Goal: Contribute content: Contribute content

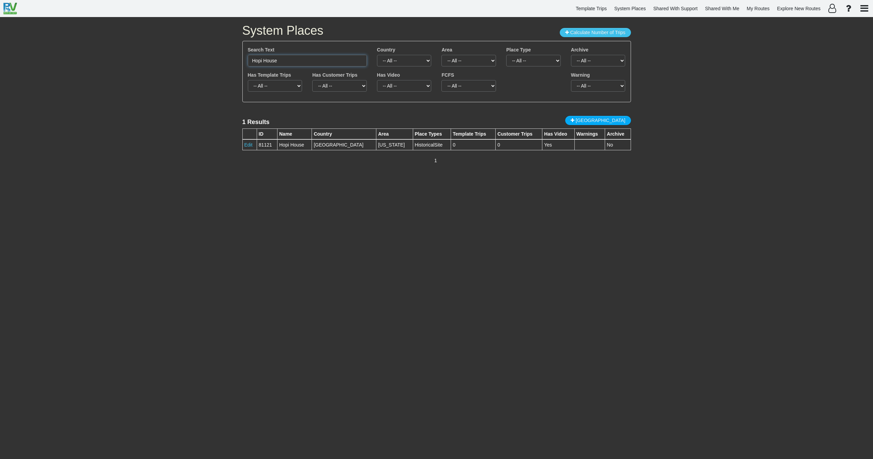
drag, startPoint x: 288, startPoint y: 61, endPoint x: 181, endPoint y: 70, distance: 106.8
click at [185, 66] on div "System Places Calculate Number of Trips Search Text Hopi House Country -- All -…" at bounding box center [436, 238] width 873 height 442
paste input "Trossachs"
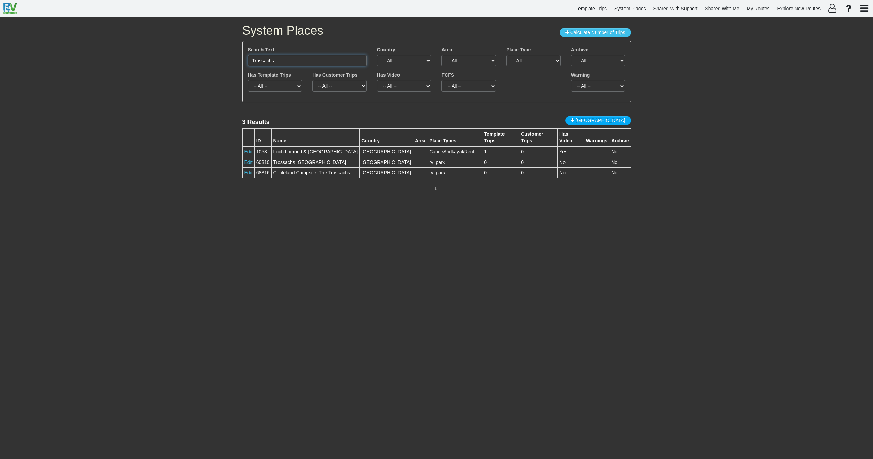
drag, startPoint x: 287, startPoint y: 63, endPoint x: 233, endPoint y: 58, distance: 54.8
click at [234, 58] on div "System Places Calculate Number of Trips Search Text Trossachs Country -- All --…" at bounding box center [436, 238] width 873 height 442
paste input "Fort William"
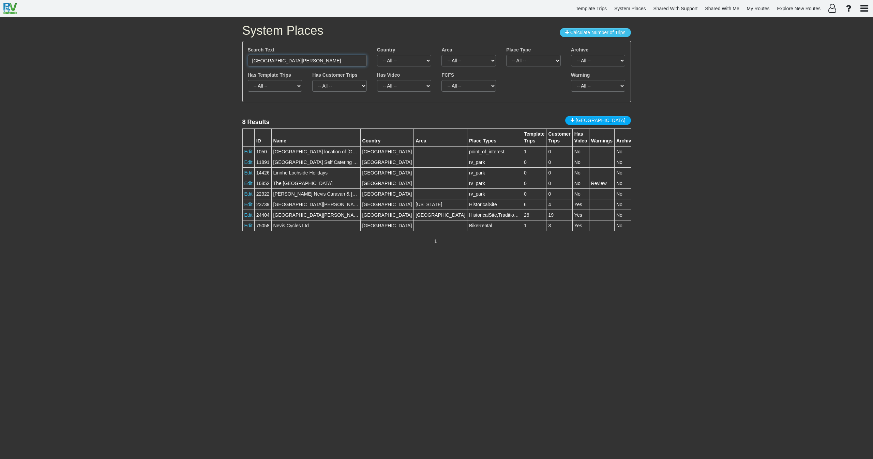
drag, startPoint x: 289, startPoint y: 58, endPoint x: 194, endPoint y: 63, distance: 95.6
click at [196, 63] on div "System Places Calculate Number of Trips Search Text Fort William Country -- All…" at bounding box center [436, 238] width 873 height 442
paste input "lake-dwelling monster"
drag, startPoint x: 578, startPoint y: 15, endPoint x: 722, endPoint y: -12, distance: 146.0
click at [722, 0] on html "Template Trips System Places Shared With Support Shared With Me My Routes Explo…" at bounding box center [436, 229] width 873 height 459
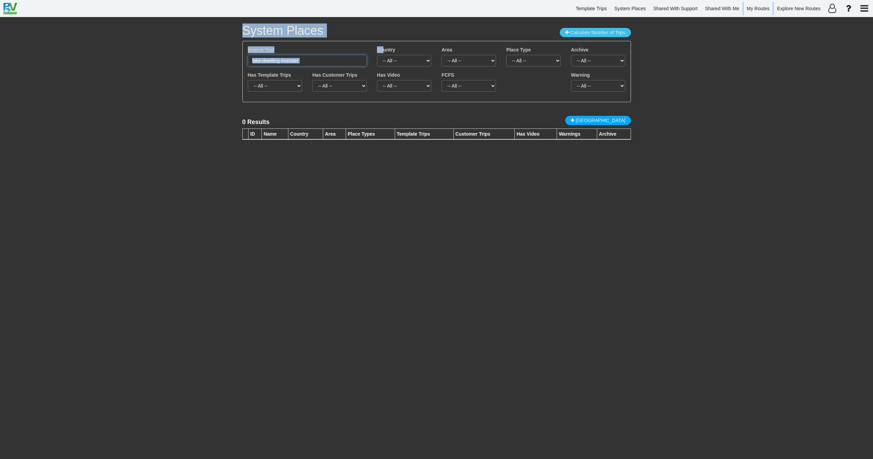
click at [305, 62] on input "lake-dwelling monster" at bounding box center [307, 61] width 119 height 12
drag, startPoint x: 305, startPoint y: 62, endPoint x: 205, endPoint y: 69, distance: 100.5
click at [205, 69] on div "System Places Calculate Number of Trips Search Text lake-dwelling monster Count…" at bounding box center [436, 238] width 873 height 442
paste input "Lake"
drag, startPoint x: 279, startPoint y: 61, endPoint x: 195, endPoint y: 62, distance: 83.2
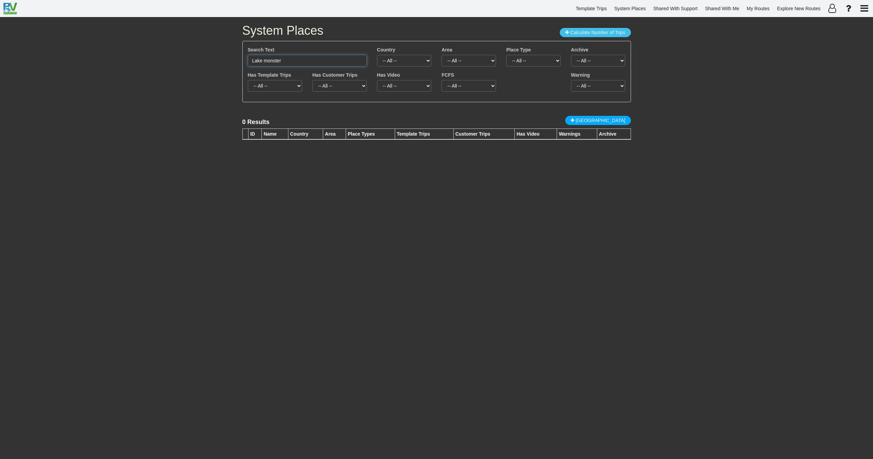
click at [196, 65] on div "System Places Calculate Number of Trips Search Text Lake monster Country -- All…" at bounding box center [436, 238] width 873 height 442
paste input "Snow Roads"
type input "Snow Roads"
click at [614, 121] on span "[GEOGRAPHIC_DATA]" at bounding box center [601, 120] width 50 height 5
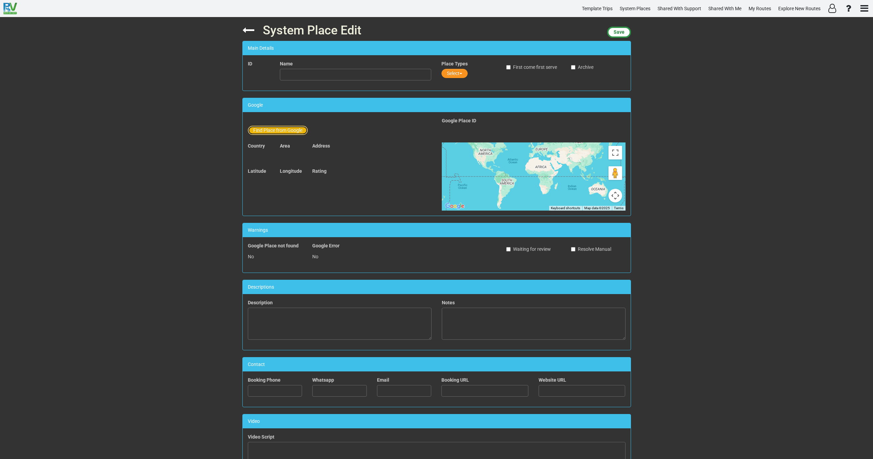
click at [271, 130] on button "Find Place from Google" at bounding box center [278, 130] width 60 height 9
click at [294, 128] on input "text" at bounding box center [355, 132] width 151 height 12
paste input "Snow Roads"
drag, startPoint x: 322, startPoint y: 129, endPoint x: 279, endPoint y: 124, distance: 43.9
click at [279, 125] on div "Find from Google By Address Snow Roads sc" at bounding box center [340, 127] width 184 height 20
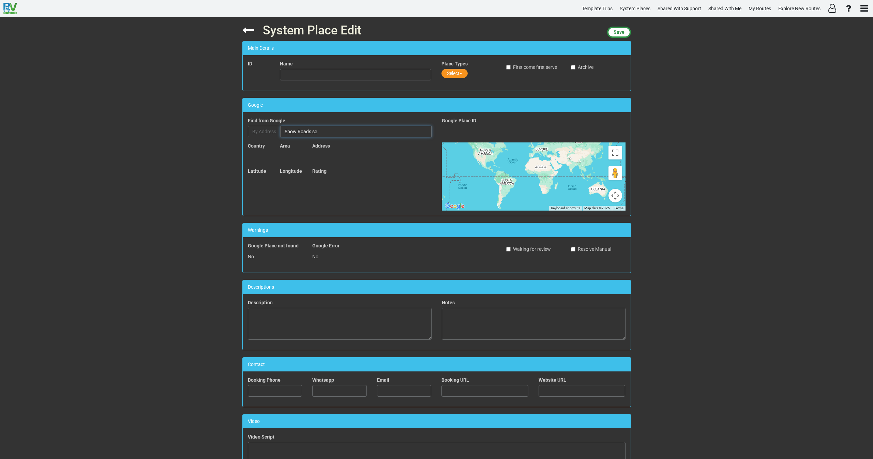
paste input "Scenic Route"
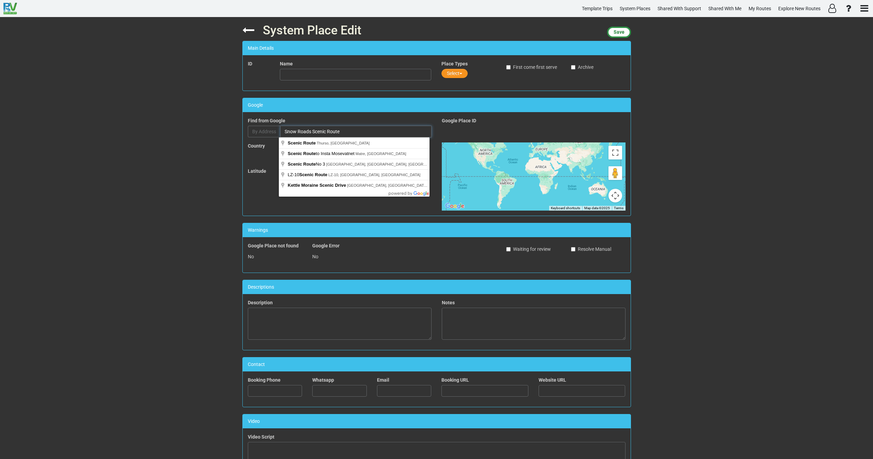
drag, startPoint x: 344, startPoint y: 128, endPoint x: 244, endPoint y: 128, distance: 99.2
click at [244, 129] on div "Find Place from Google Find from Google By Address Snow Roads Scenic Route" at bounding box center [340, 129] width 194 height 25
click at [285, 132] on input "Snow Roads Scenic Route" at bounding box center [355, 132] width 151 height 12
click at [284, 131] on input "Snow Roads Scenic Route" at bounding box center [355, 132] width 151 height 12
paste input "Devil’s Elbow Viewpoint"
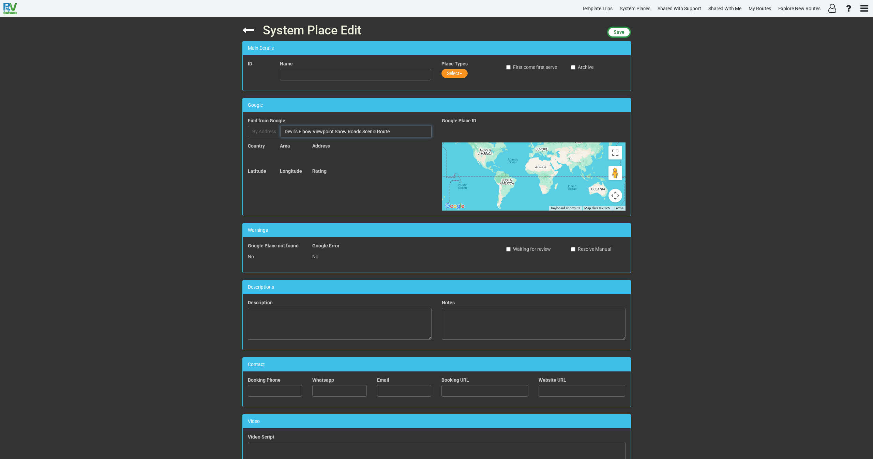
drag, startPoint x: 378, startPoint y: 131, endPoint x: 335, endPoint y: 131, distance: 42.6
click at [335, 131] on input "Devil’s Elbow Viewpoint Snow Roads Scenic Route" at bounding box center [355, 132] width 151 height 12
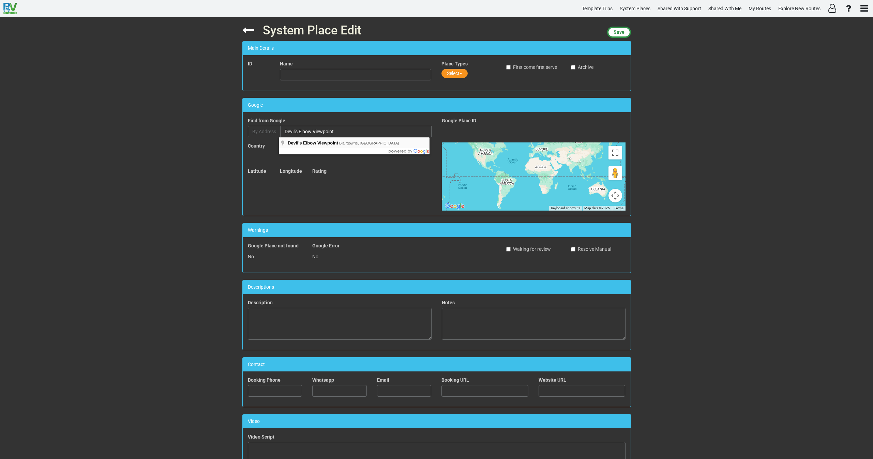
type input "Devil’s Elbow Viewpoint, Blairgowrie, UK"
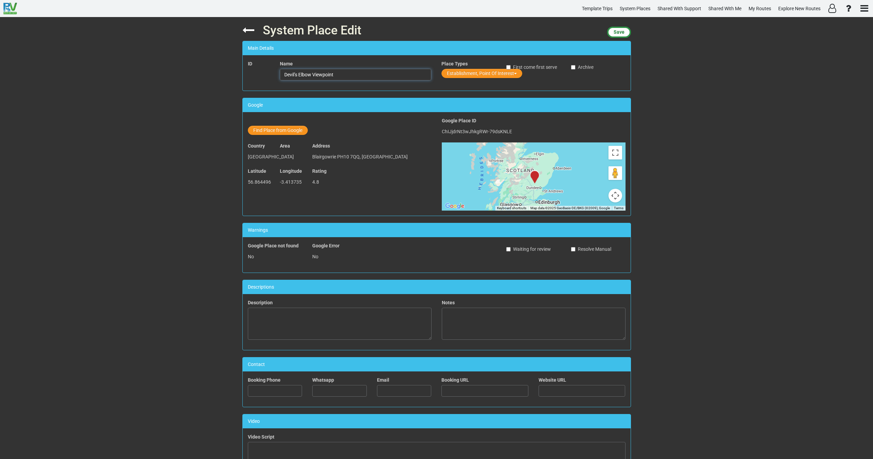
click at [283, 75] on input "Devil’s Elbow Viewpoint" at bounding box center [355, 75] width 151 height 12
paste input "Snow Roads Scenic Route"
type input "Snow Roads Scenic Route - Devil’s Elbow Viewpoint"
click at [481, 71] on button "Establishment, Point Of Interest" at bounding box center [481, 73] width 81 height 9
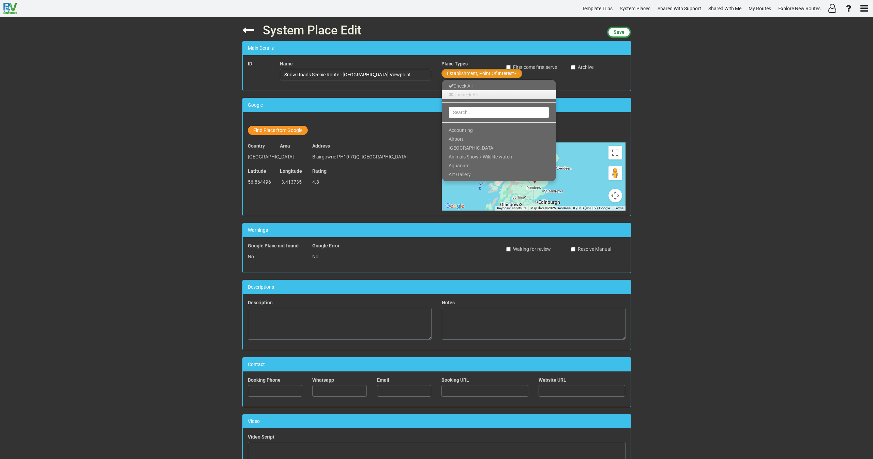
click at [456, 96] on link "Uncheck All" at bounding box center [499, 94] width 114 height 9
click at [459, 109] on input "text" at bounding box center [499, 113] width 101 height 12
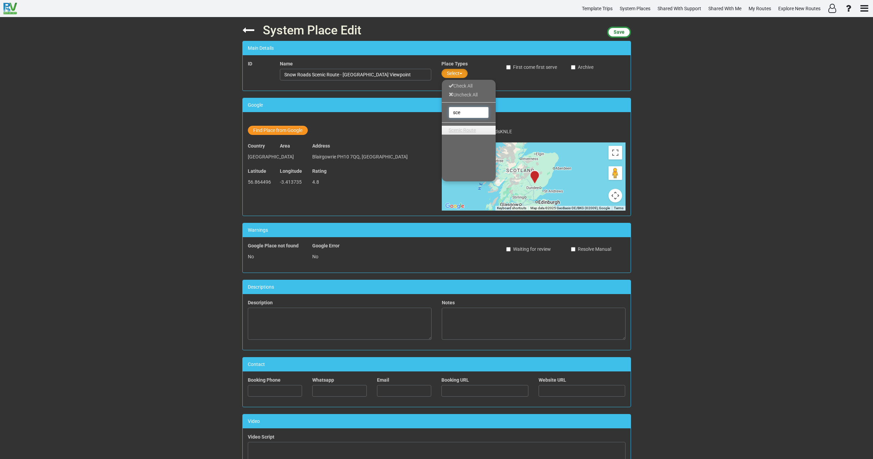
type input "sce"
click at [462, 134] on link "Scenic Route" at bounding box center [469, 130] width 54 height 9
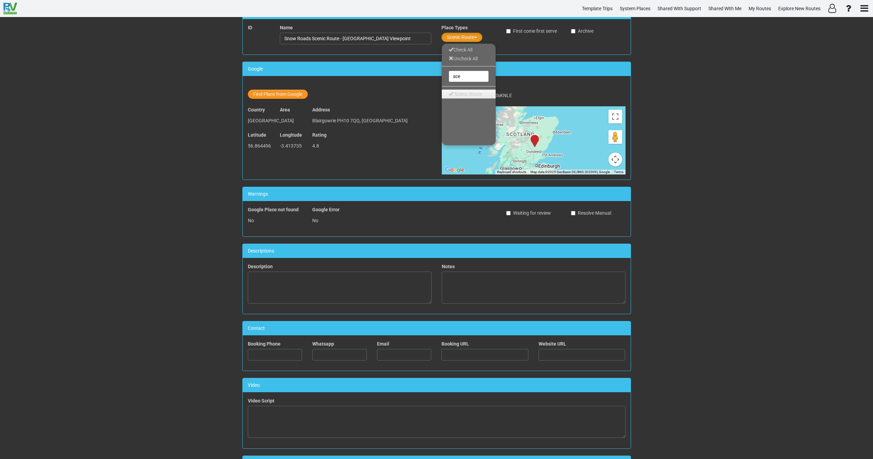
scroll to position [140, 0]
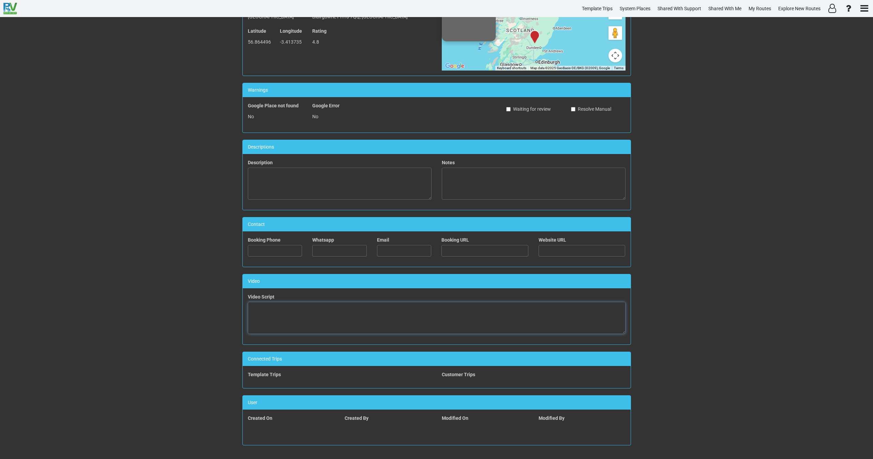
click at [505, 319] on textarea at bounding box center [437, 318] width 378 height 32
paste textarea "<iframe width="560" height="315" src="https://www.youtube.com/embed/1K0l-SwYrDk…"
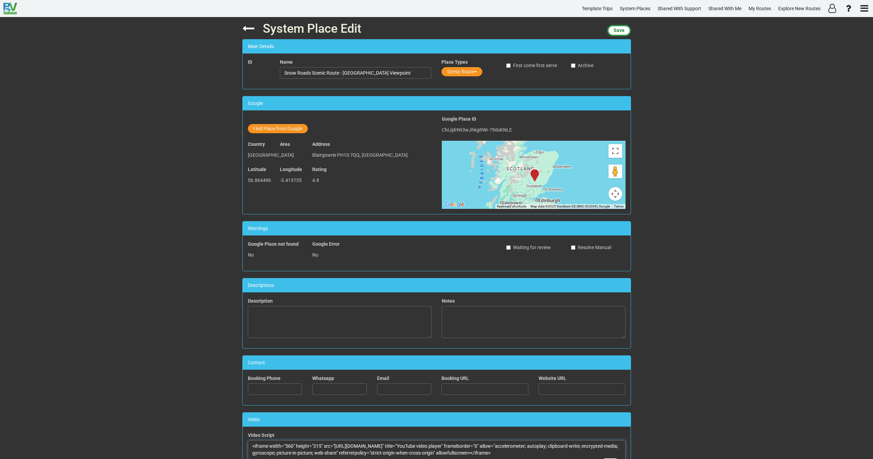
scroll to position [0, 0]
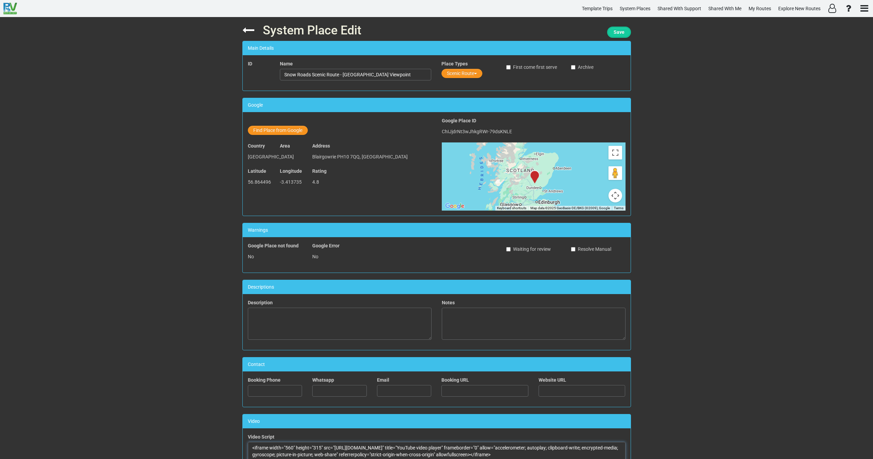
type textarea "<iframe width="560" height="315" src="https://www.youtube.com/embed/1K0l-SwYrDk…"
click at [620, 34] on span "Save" at bounding box center [619, 31] width 11 height 5
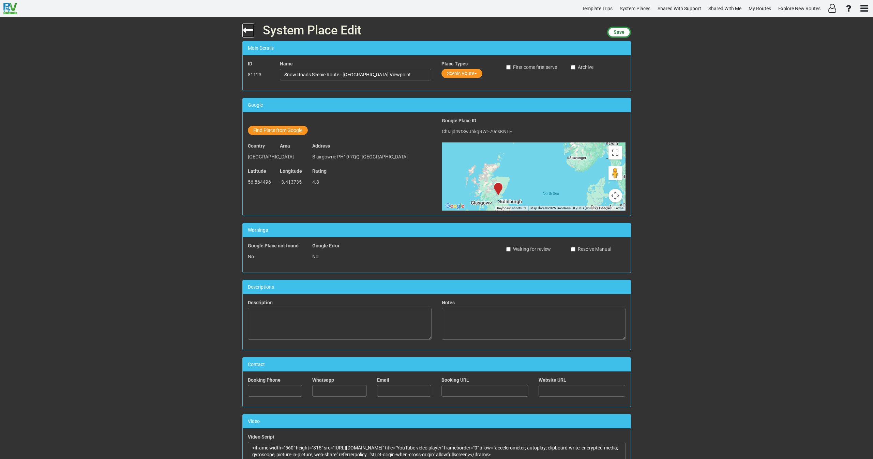
click at [247, 33] on icon at bounding box center [248, 30] width 12 height 12
